Goal: Navigation & Orientation: Go to known website

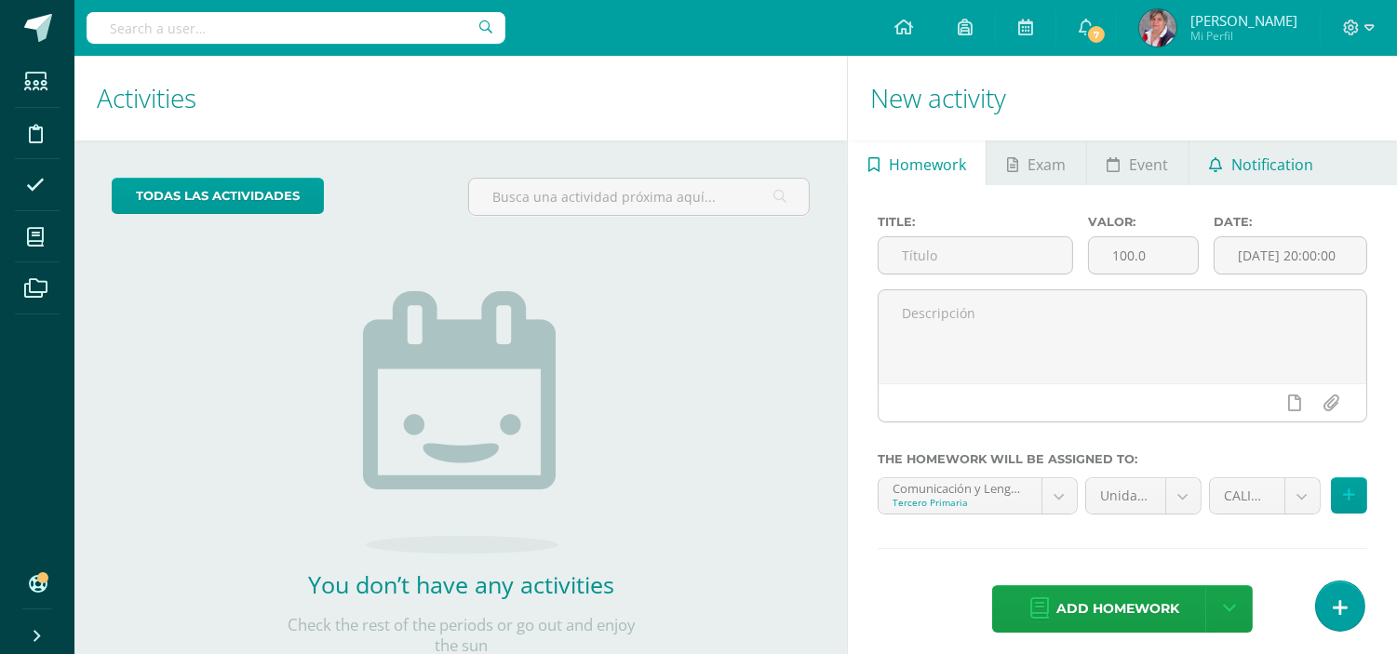
click at [1248, 168] on span "Notification" at bounding box center [1272, 164] width 82 height 45
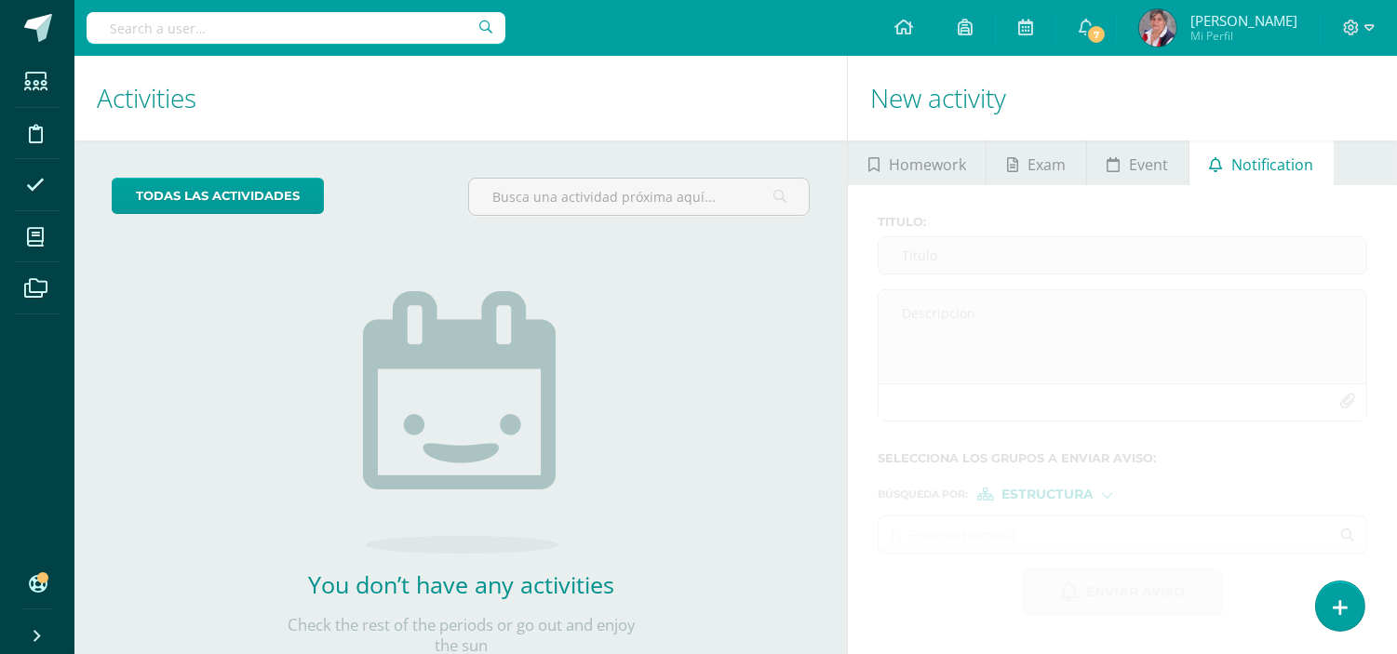
scroll to position [60, 0]
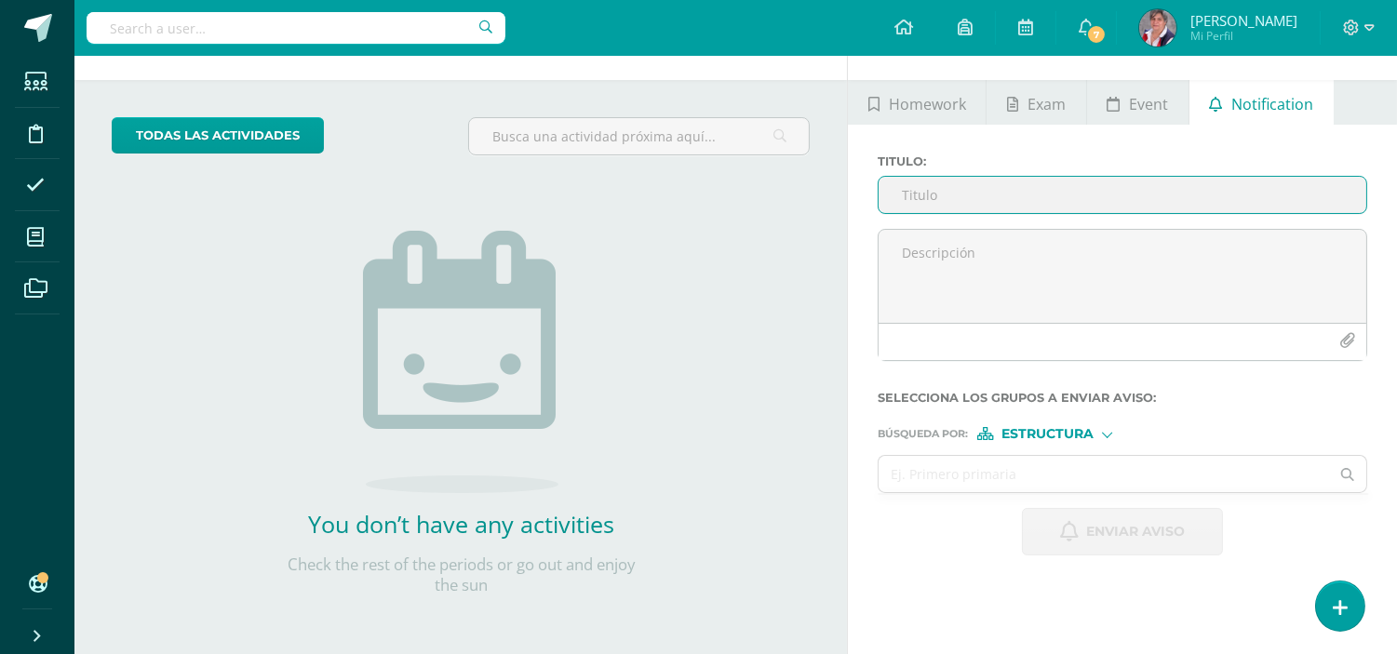
click at [940, 200] on input "Titulo :" at bounding box center [1122, 195] width 488 height 36
click at [914, 192] on input "Titulo :" at bounding box center [1122, 195] width 488 height 36
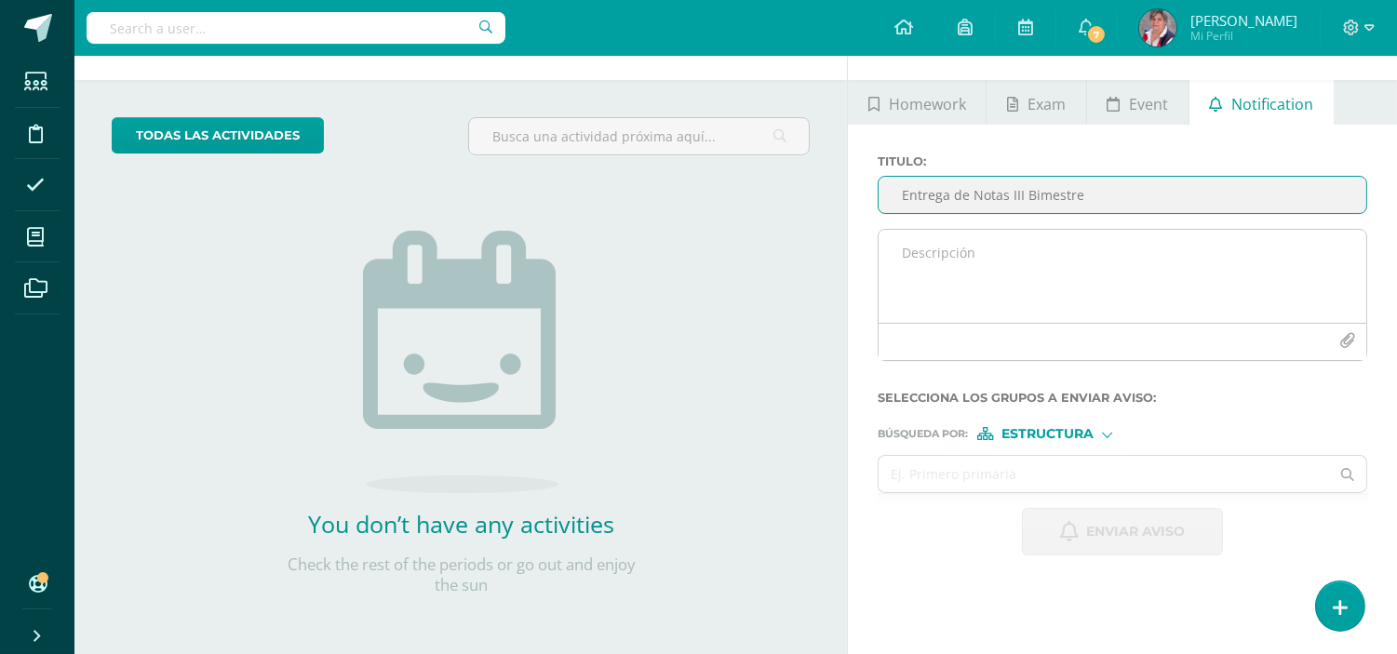
type input "Entrega de Notas III Bimestre"
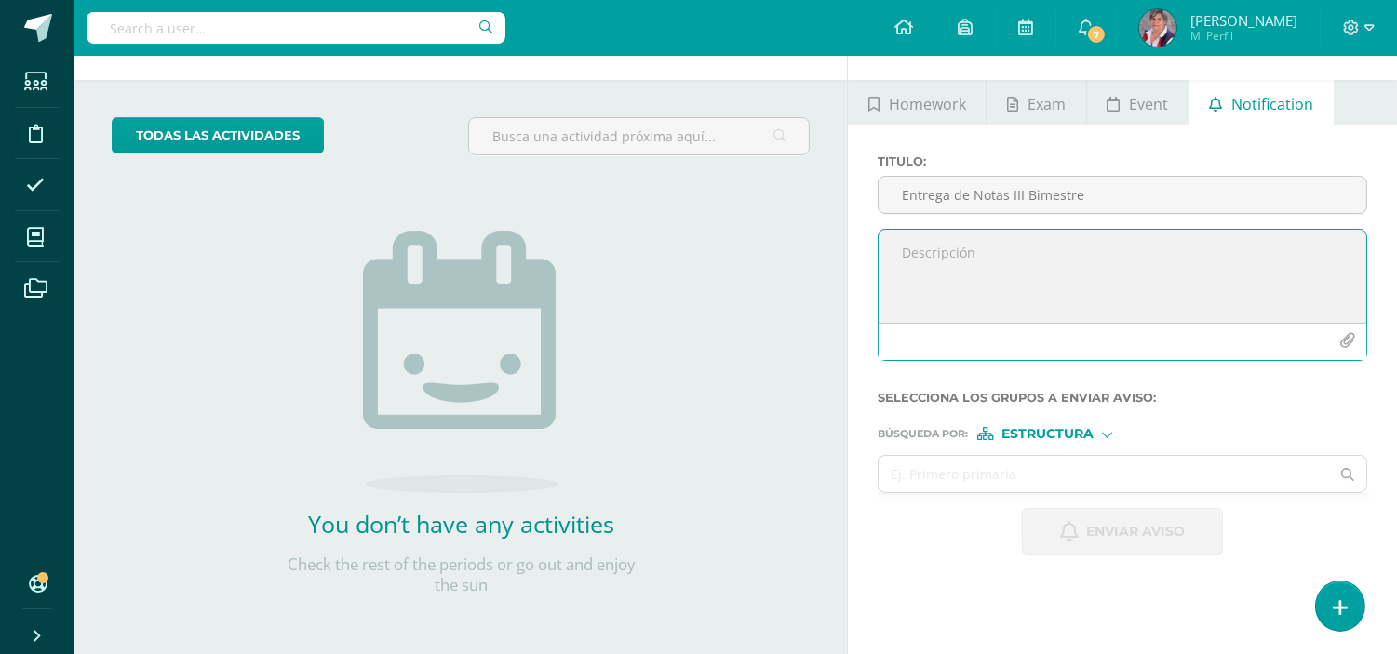
click at [918, 261] on textarea at bounding box center [1122, 276] width 488 height 93
click at [977, 255] on textarea "Estimados padres de familia" at bounding box center [1122, 276] width 488 height 93
click at [1078, 249] on textarea "Estimados Padres de familia" at bounding box center [1122, 276] width 488 height 93
click at [1201, 253] on textarea "Estimados Padres de familia, gusto de saludarles. Por este medio envío el link …" at bounding box center [1122, 276] width 488 height 93
click at [1011, 291] on textarea "Estimados Padres de familia, gusto de saludarles. Por este medio envío el link …" at bounding box center [1122, 276] width 488 height 93
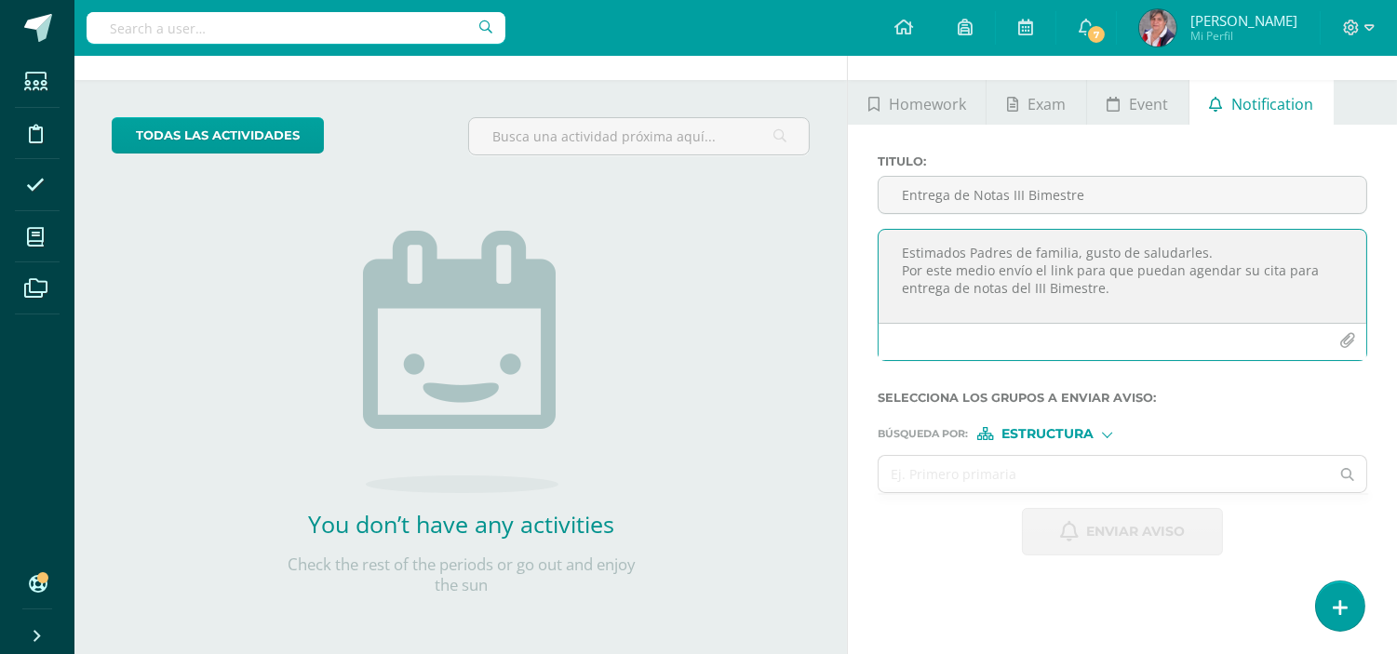
type textarea "Estimados Padres de familia, gusto de saludarles. Por este medio envío el link …"
click at [1107, 438] on div at bounding box center [1107, 433] width 10 height 10
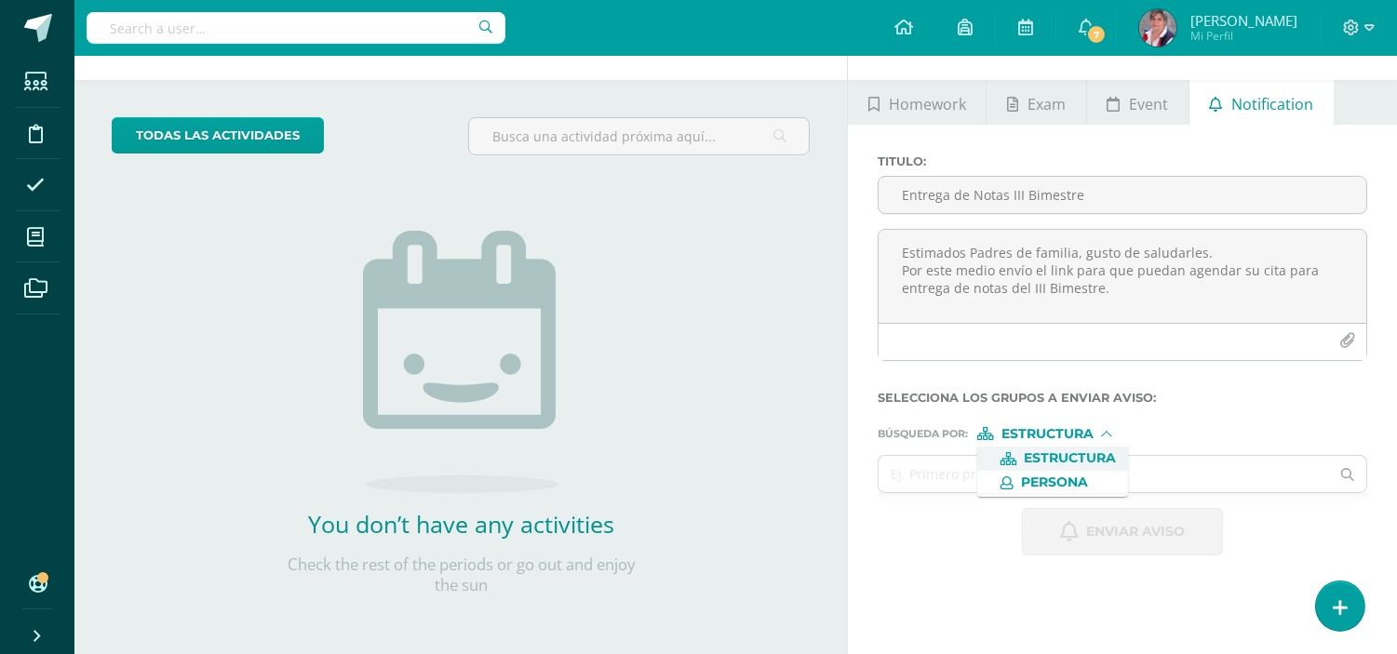
click at [1063, 458] on span "Estructura" at bounding box center [1070, 458] width 92 height 10
click at [1006, 463] on input "text" at bounding box center [1103, 474] width 450 height 36
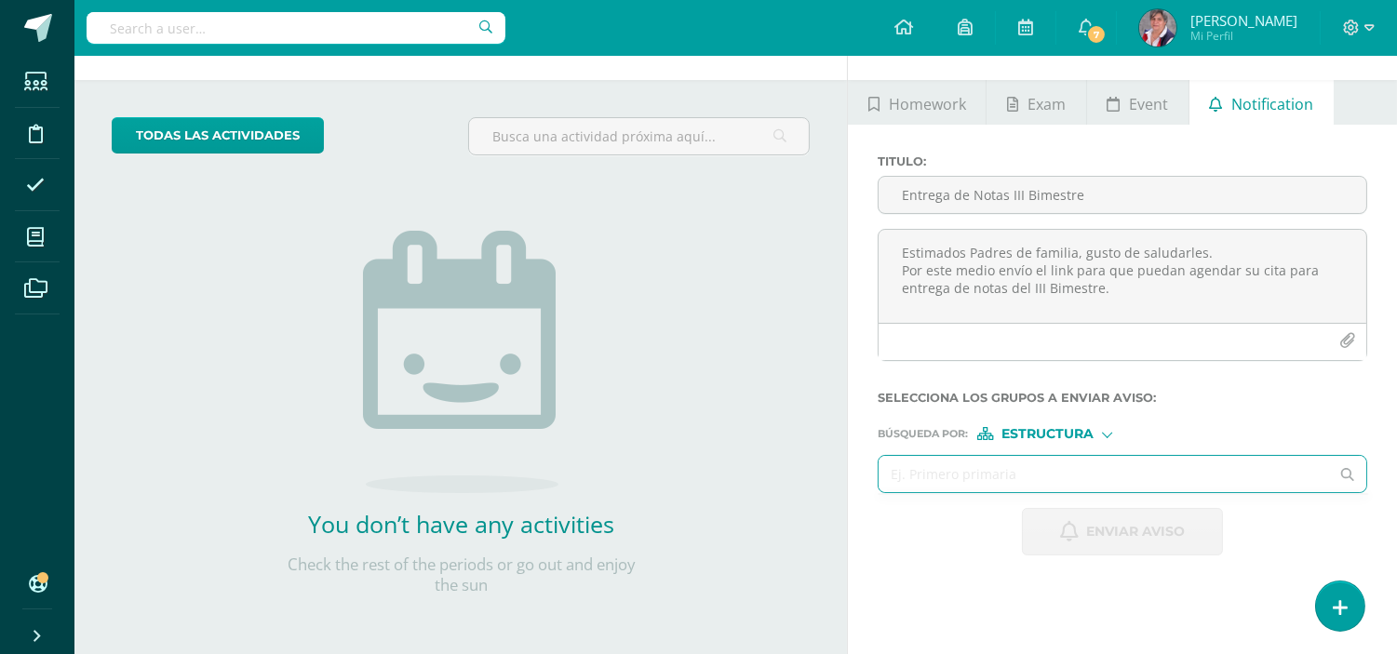
type input "t"
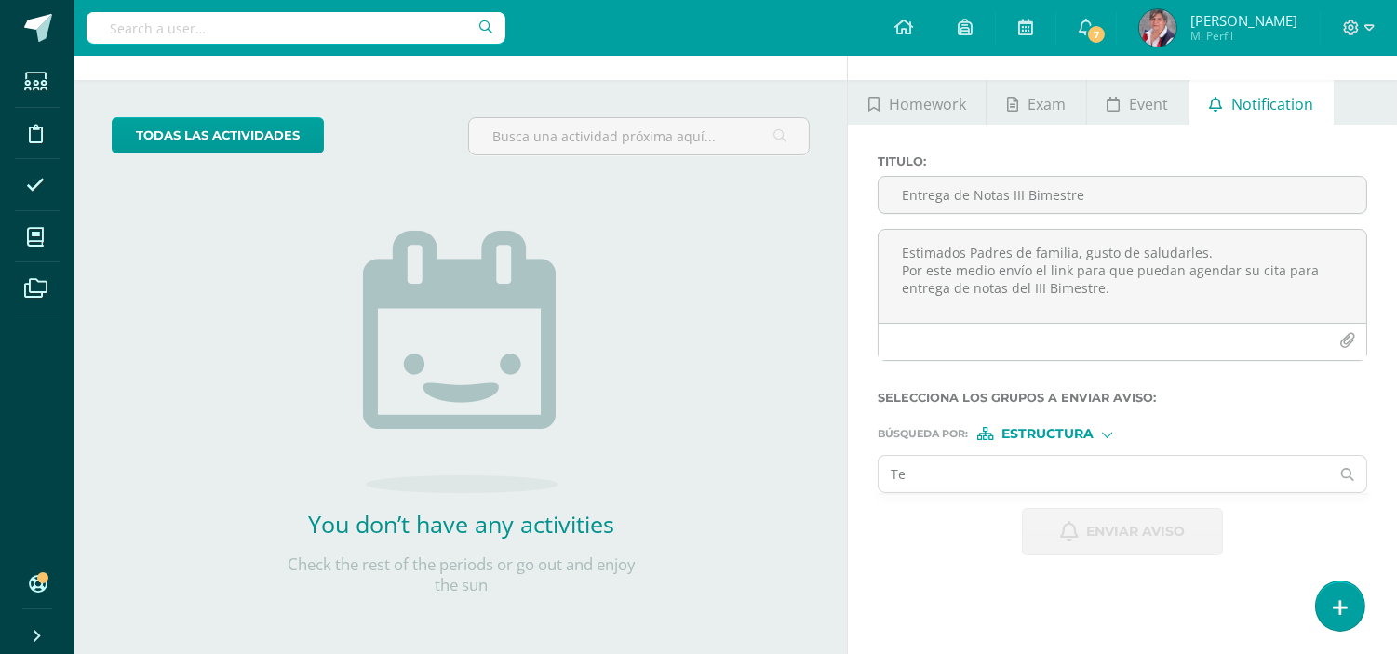
type input "T"
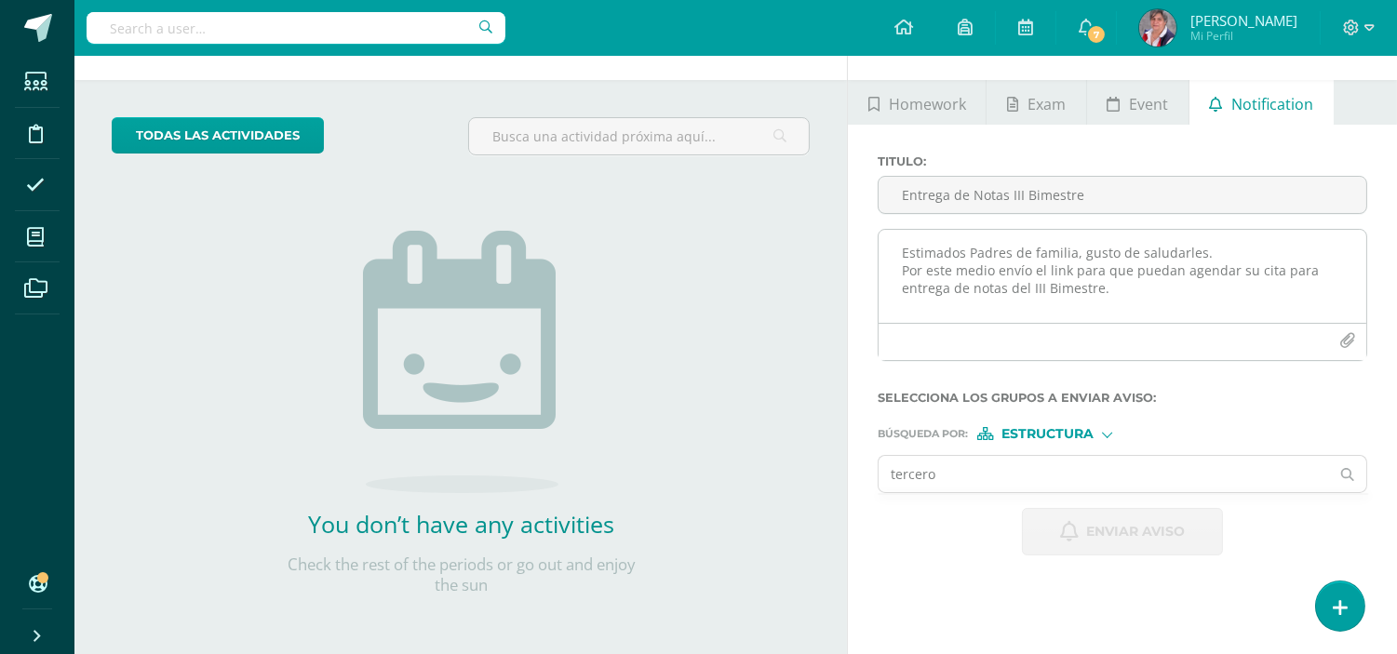
type input "tercero"
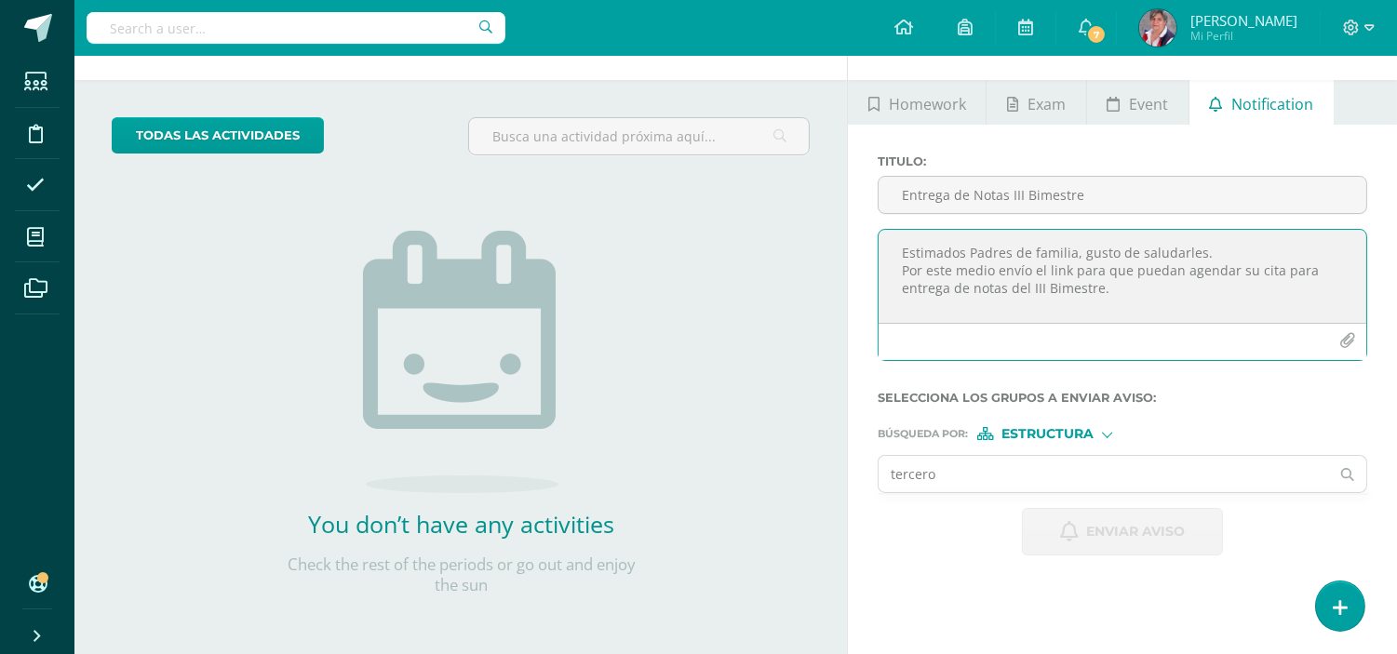
drag, startPoint x: 1105, startPoint y: 291, endPoint x: 890, endPoint y: 248, distance: 220.3
click at [890, 248] on textarea "Estimados Padres de familia, gusto de saludarles. Por este medio envío el link …" at bounding box center [1122, 276] width 488 height 93
click at [931, 108] on span "Homework" at bounding box center [927, 104] width 77 height 45
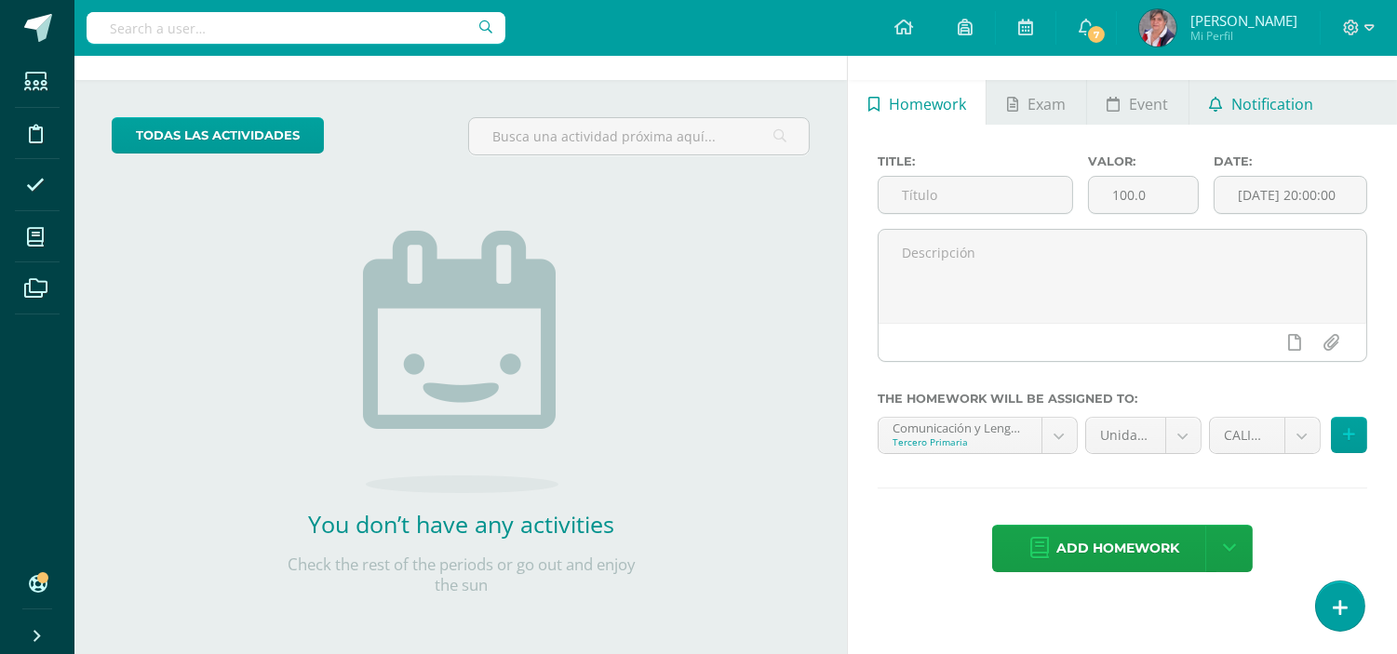
click at [1279, 106] on span "Notification" at bounding box center [1272, 104] width 82 height 45
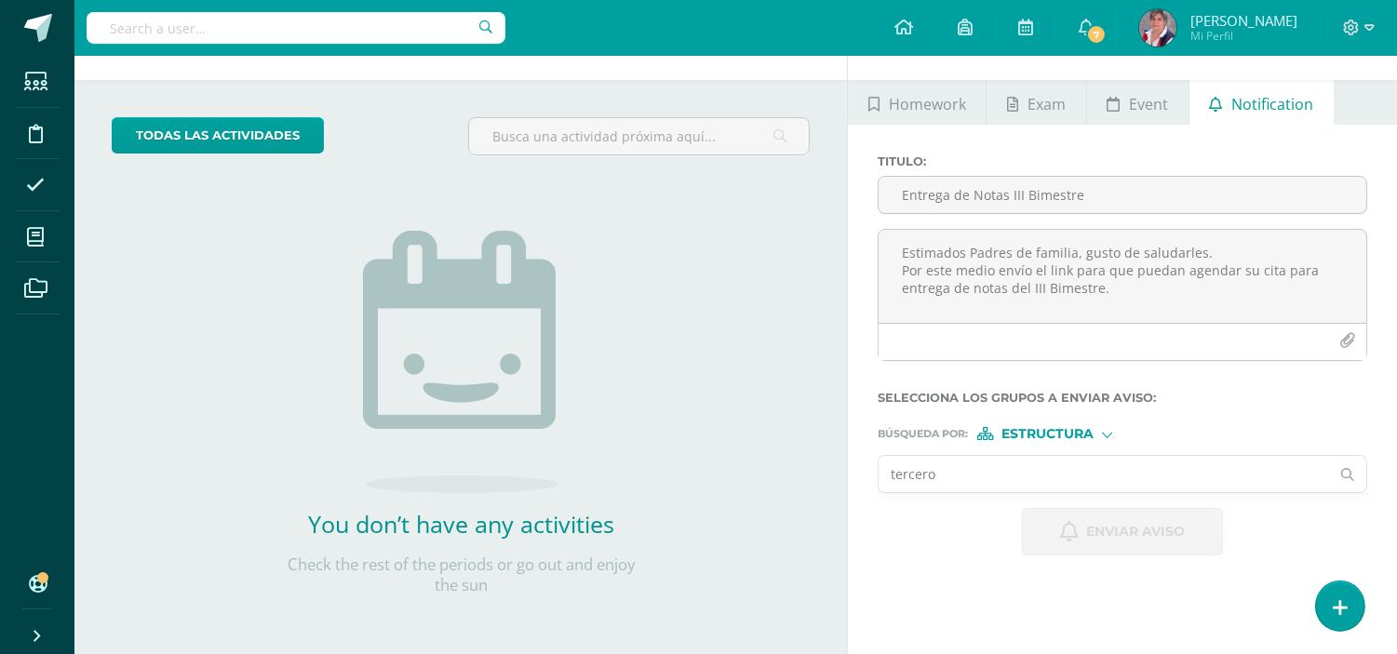
click at [970, 484] on input "tercero" at bounding box center [1103, 474] width 450 height 36
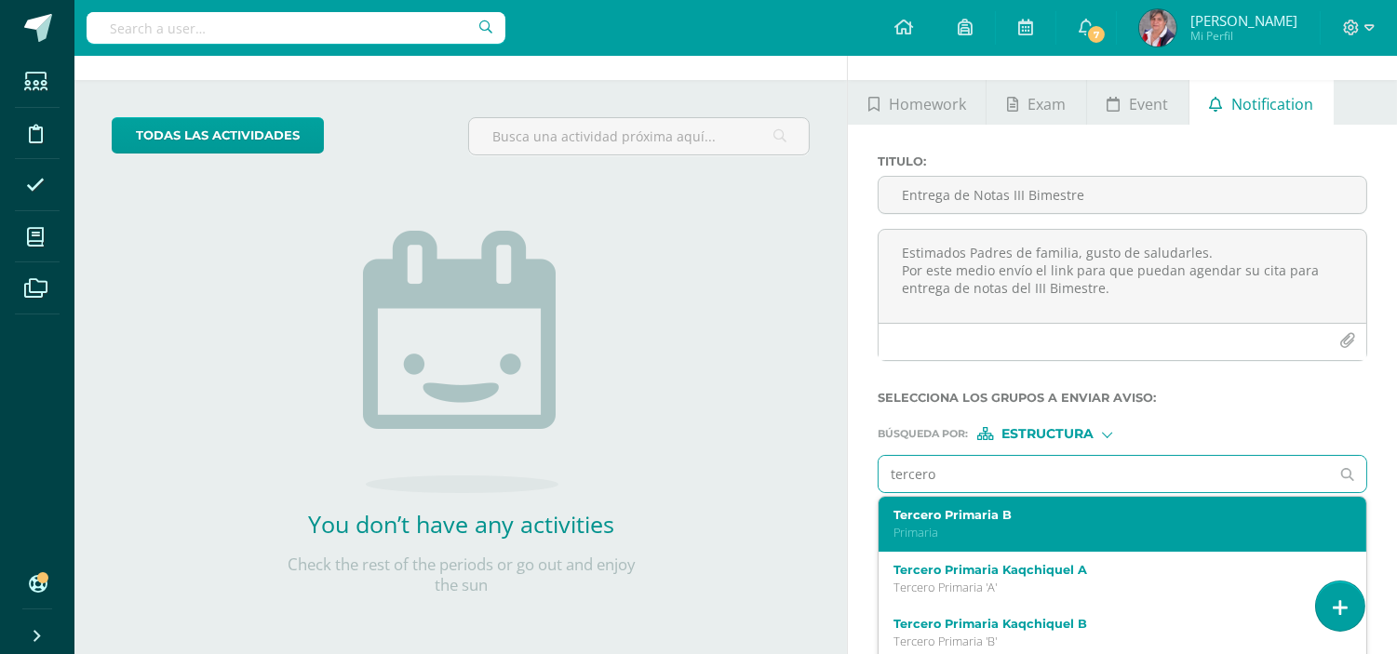
click at [968, 508] on label "Tercero Primaria B" at bounding box center [1112, 515] width 438 height 14
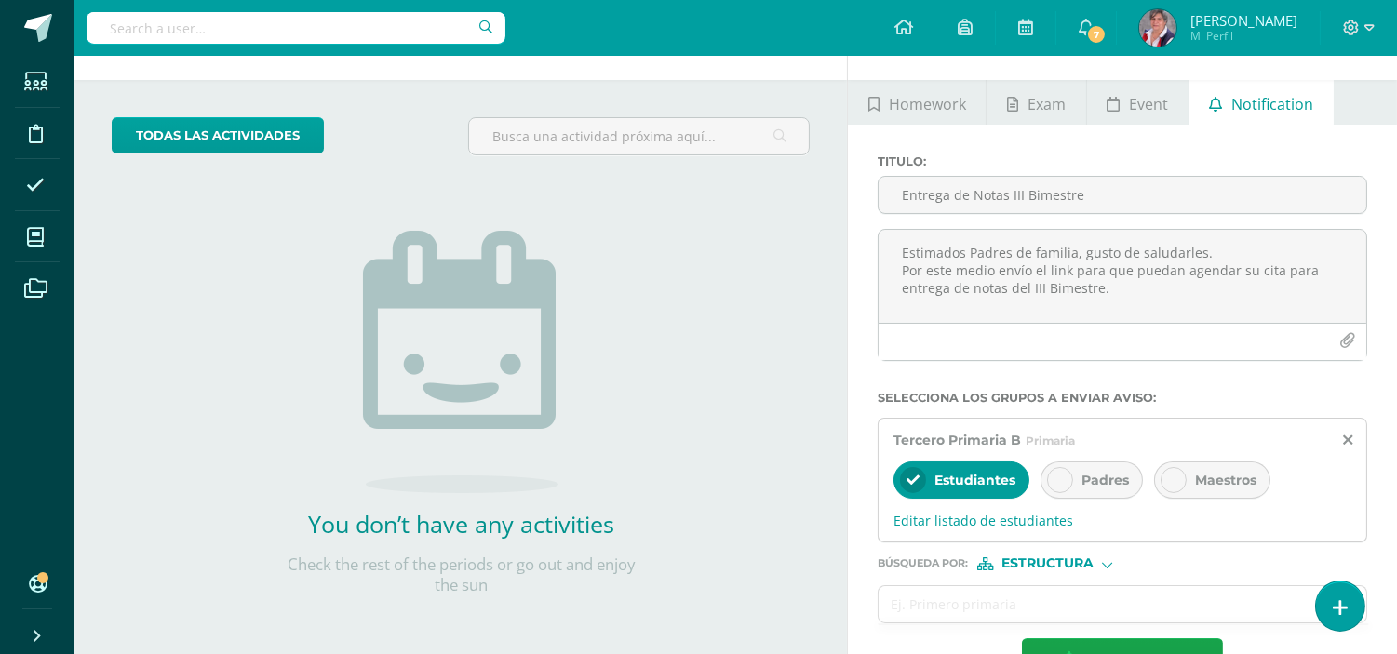
click at [1102, 478] on span "Padres" at bounding box center [1104, 480] width 47 height 17
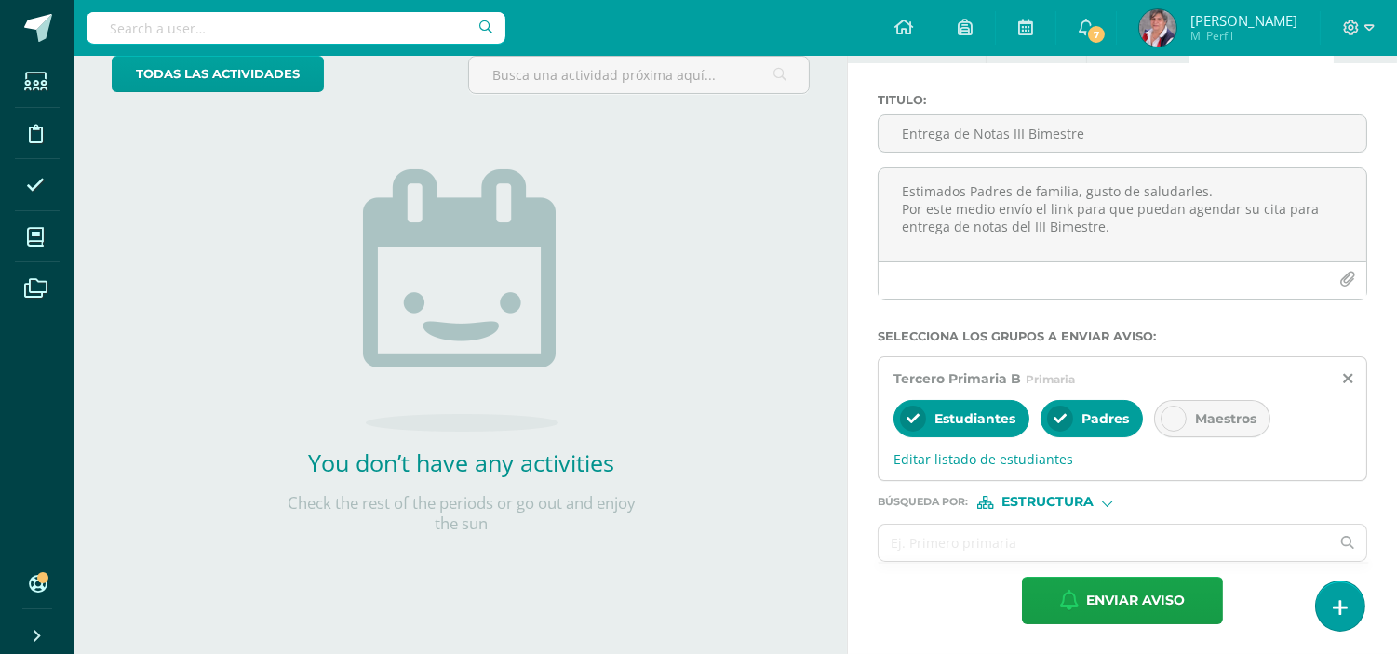
click at [943, 429] on div "Estudiantes" at bounding box center [961, 418] width 136 height 37
click at [1066, 497] on span "Estructura" at bounding box center [1047, 502] width 92 height 10
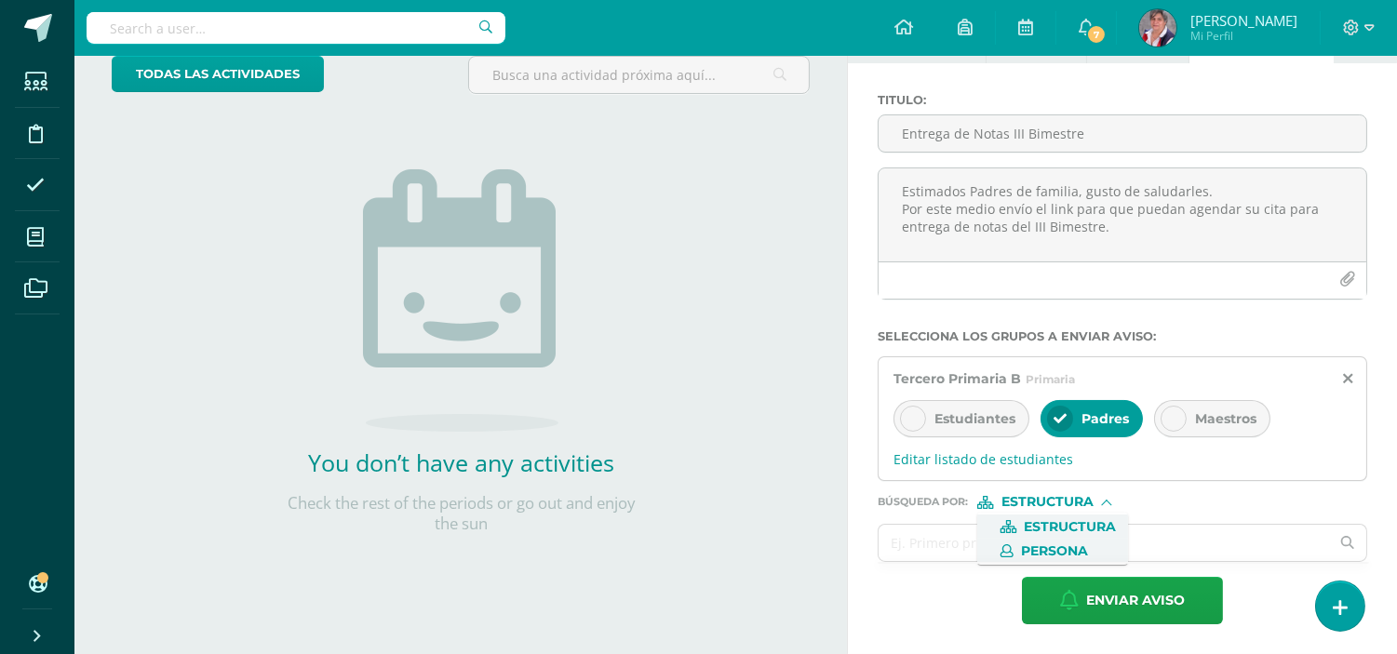
click at [1038, 556] on span "Persona" at bounding box center [1054, 551] width 67 height 10
click at [998, 546] on input "text" at bounding box center [1103, 543] width 450 height 36
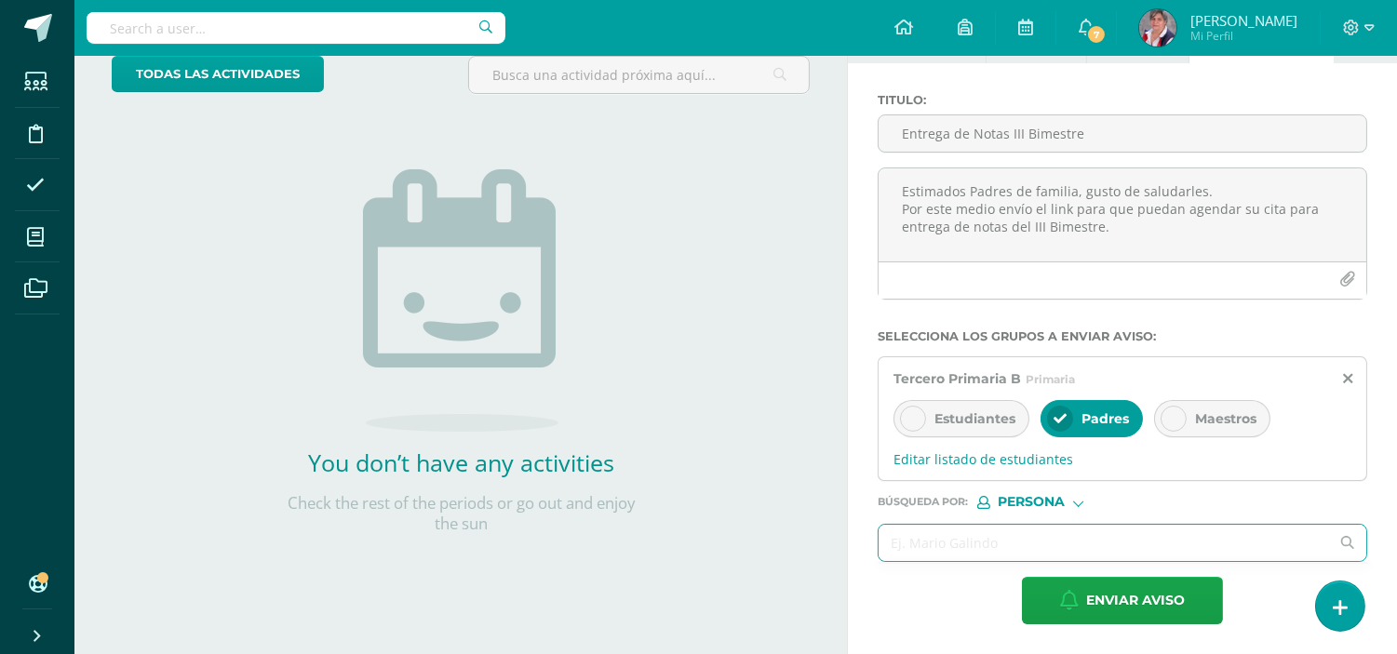
click at [998, 546] on input "text" at bounding box center [1103, 543] width 450 height 36
type input "[PERSON_NAME]"
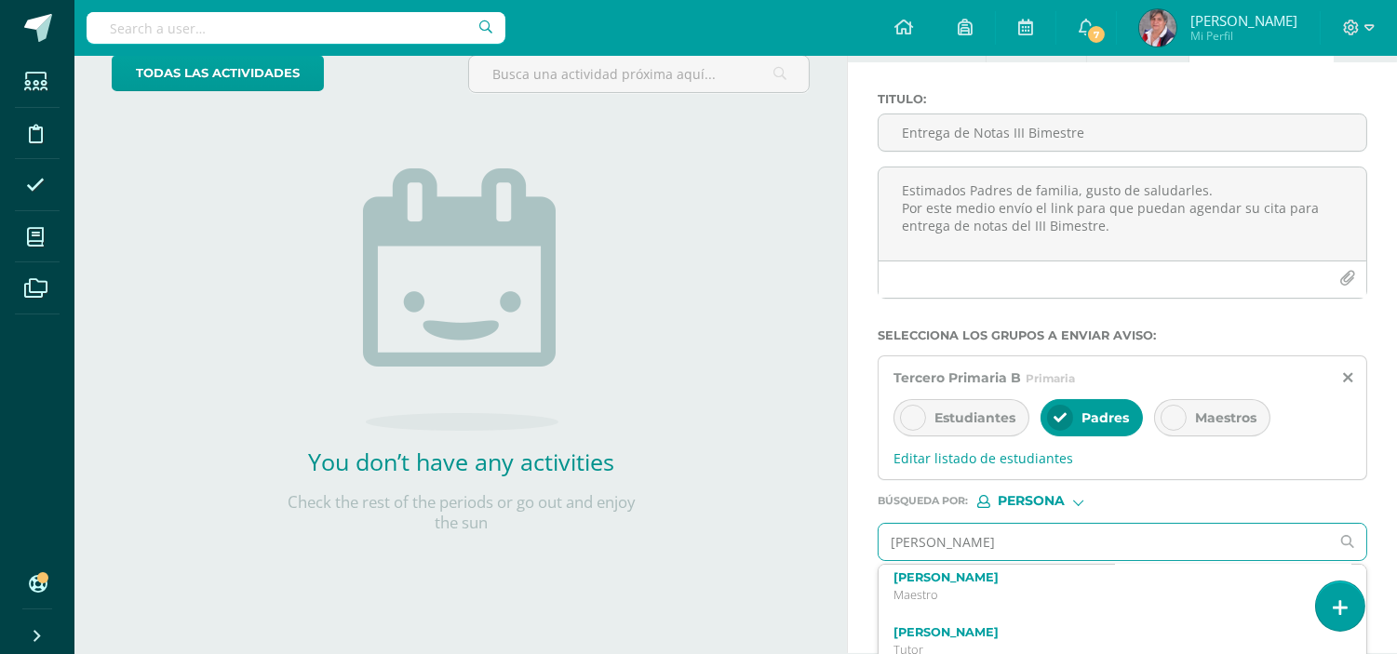
scroll to position [60, 0]
click at [983, 594] on p "Maestro" at bounding box center [1112, 594] width 438 height 16
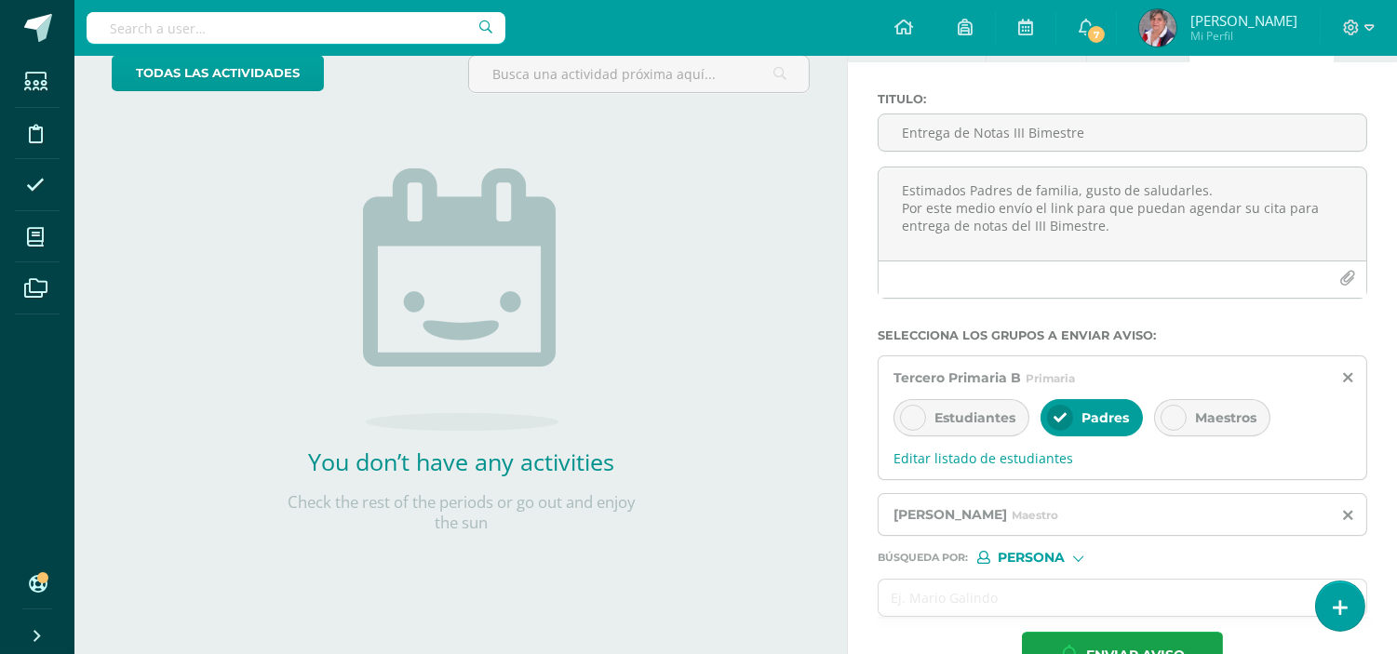
scroll to position [180, 0]
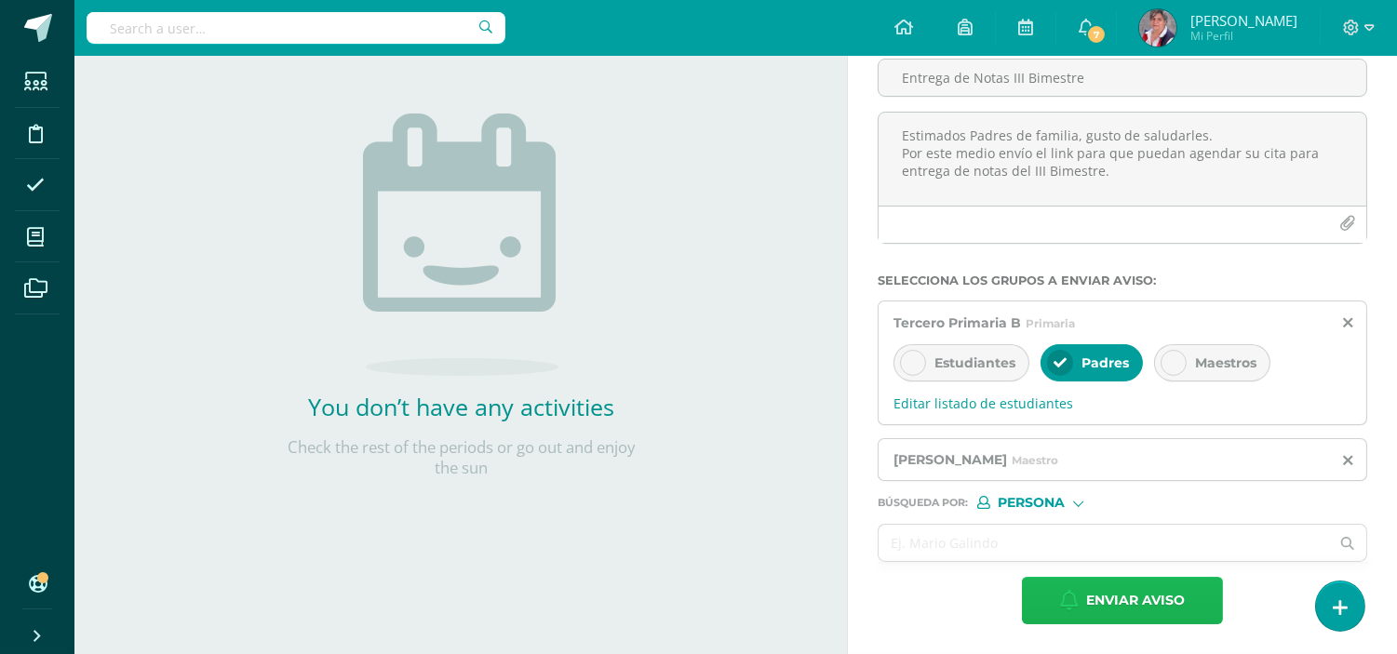
click at [1120, 606] on span "Enviar aviso" at bounding box center [1135, 601] width 99 height 46
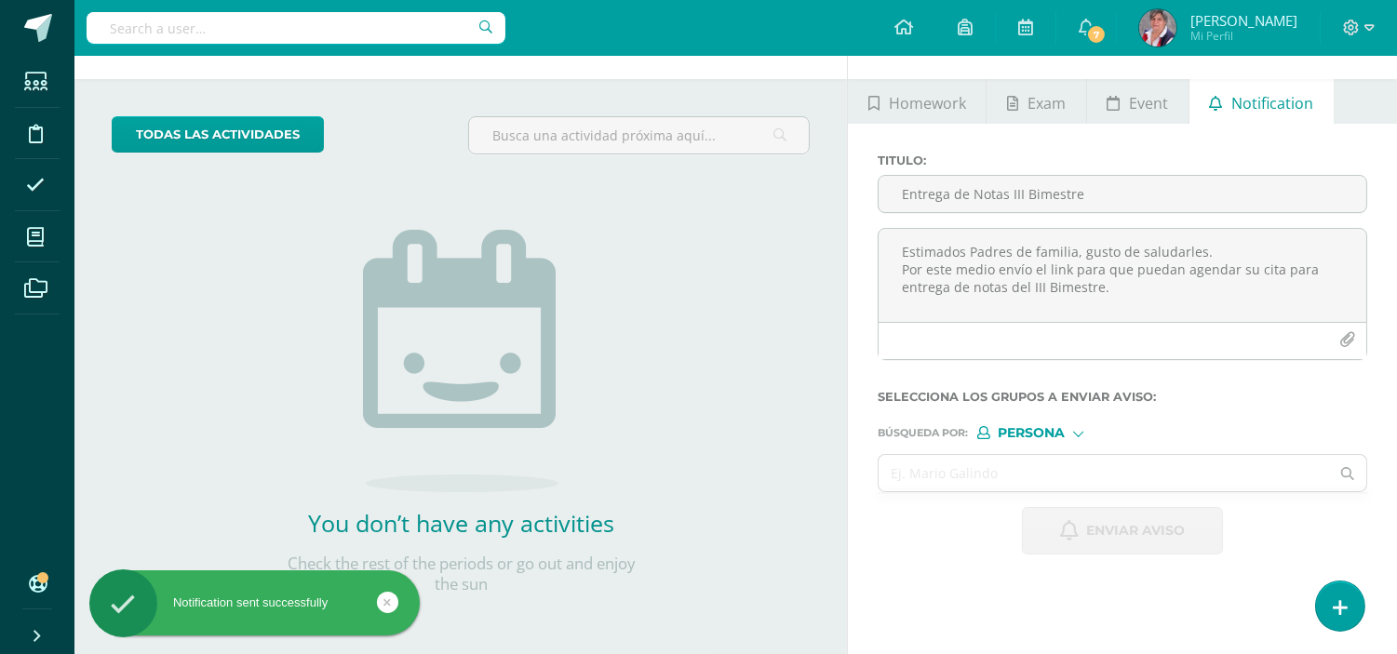
scroll to position [60, 0]
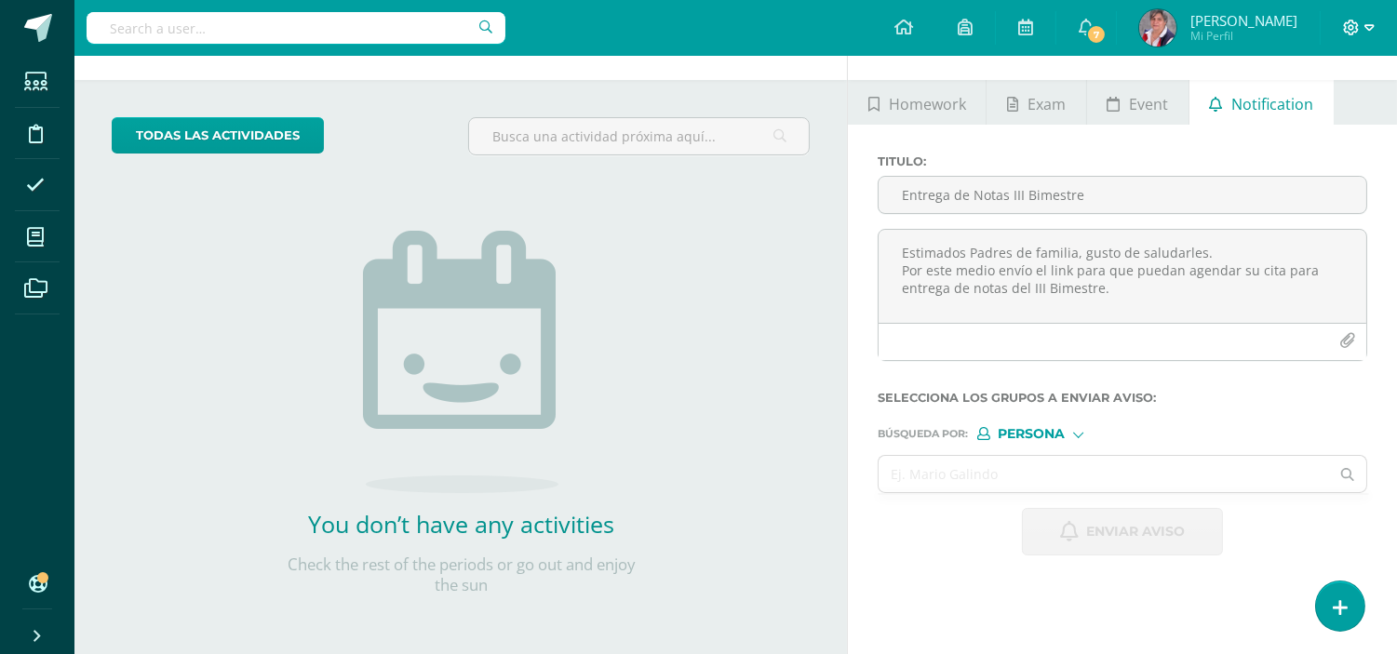
click at [1360, 28] on span at bounding box center [1359, 28] width 32 height 20
click at [1303, 124] on span "Cerrar sesión" at bounding box center [1311, 127] width 84 height 18
